Goal: Entertainment & Leisure: Consume media (video, audio)

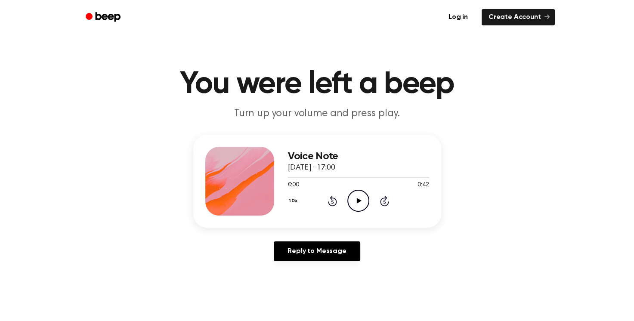
click at [356, 204] on icon "Play Audio" at bounding box center [358, 201] width 22 height 22
click at [358, 202] on icon "Play Audio" at bounding box center [358, 201] width 22 height 22
click at [359, 203] on icon "Play Audio" at bounding box center [358, 201] width 22 height 22
click at [360, 205] on icon "Play Audio" at bounding box center [358, 201] width 22 height 22
click at [361, 202] on icon "Play Audio" at bounding box center [358, 201] width 22 height 22
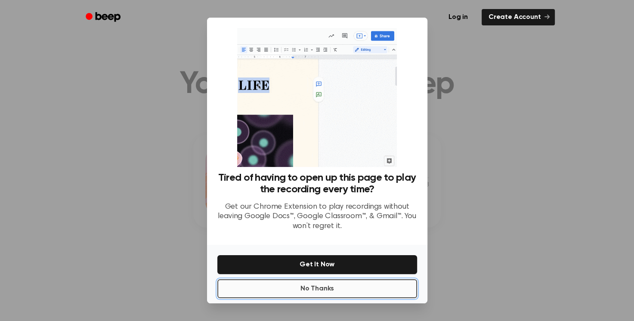
click at [337, 289] on button "No Thanks" at bounding box center [317, 288] width 200 height 19
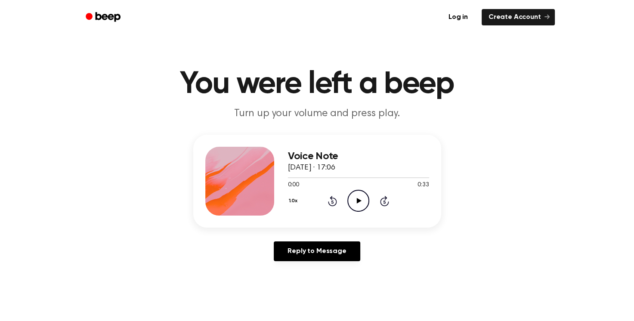
click at [353, 207] on icon "Play Audio" at bounding box center [358, 201] width 22 height 22
click at [357, 202] on icon at bounding box center [359, 201] width 5 height 6
click at [358, 196] on icon "Pause Audio" at bounding box center [358, 201] width 22 height 22
